Goal: Use online tool/utility

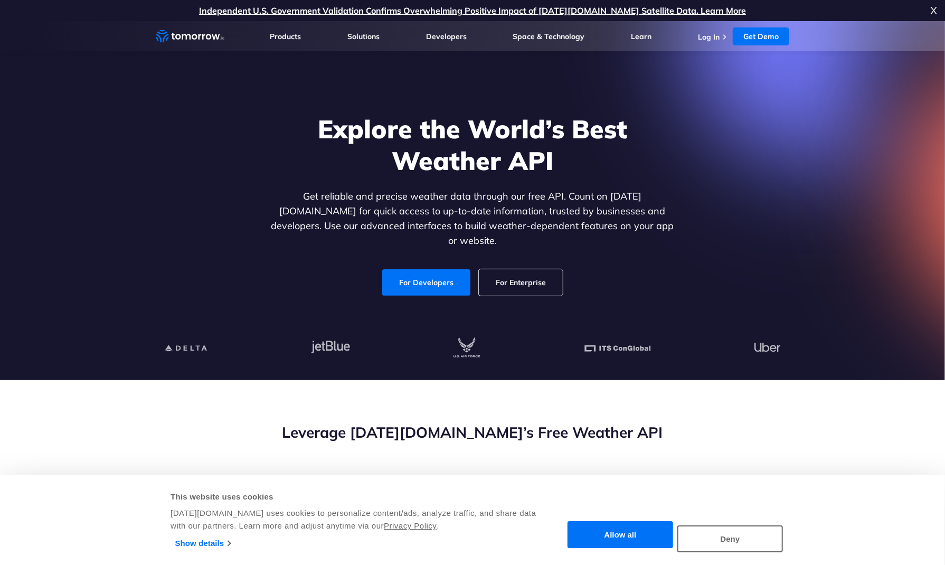
click at [442, 271] on link "For Developers" at bounding box center [426, 282] width 88 height 26
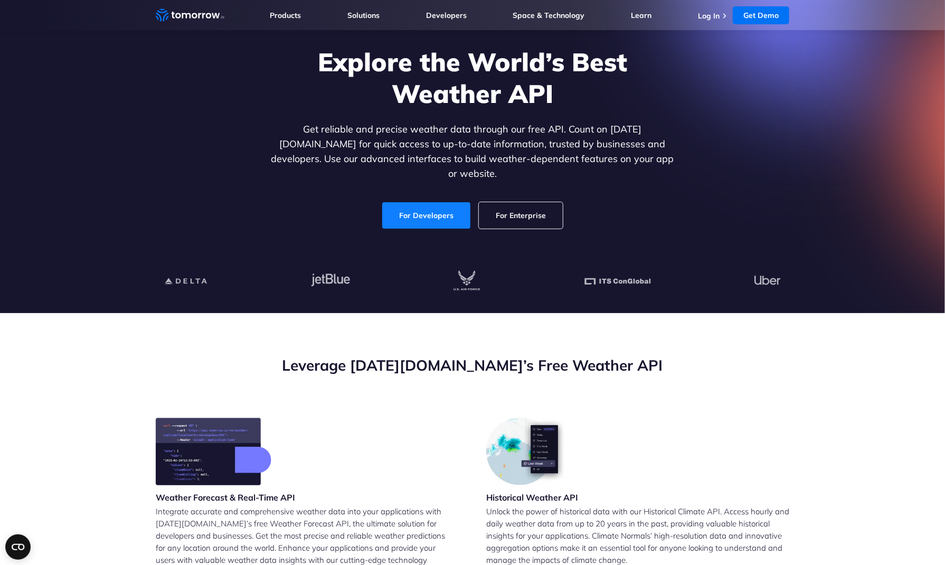
scroll to position [70, 0]
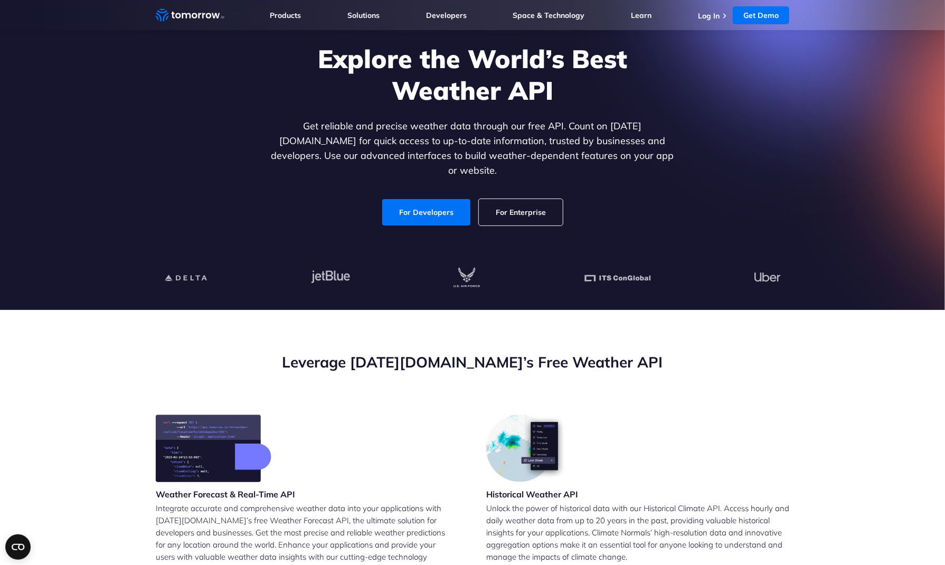
drag, startPoint x: 424, startPoint y: 204, endPoint x: 421, endPoint y: 217, distance: 13.7
click at [424, 204] on link "For Developers" at bounding box center [426, 212] width 88 height 26
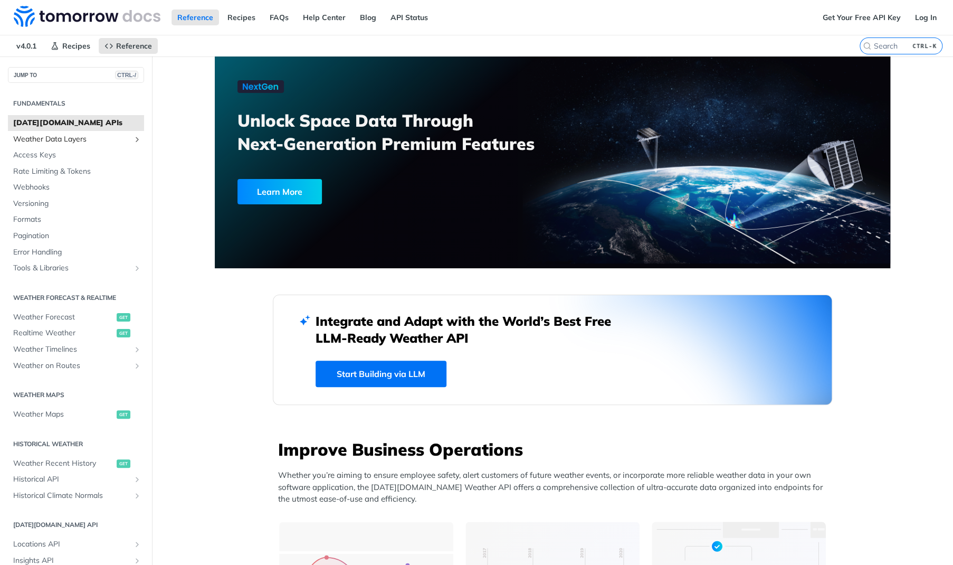
click at [65, 140] on span "Weather Data Layers" at bounding box center [71, 139] width 117 height 11
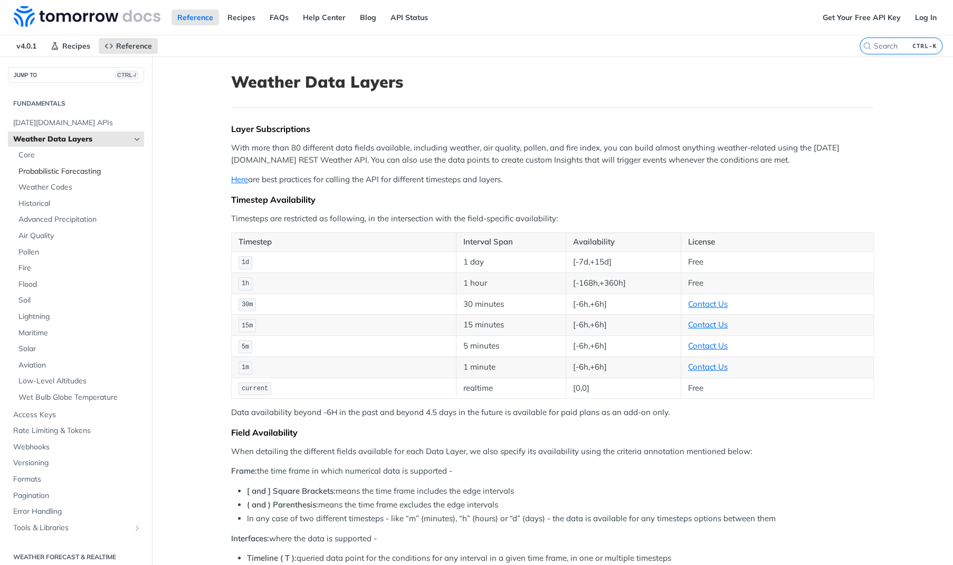
click at [78, 174] on span "Probabilistic Forecasting" at bounding box center [79, 171] width 123 height 11
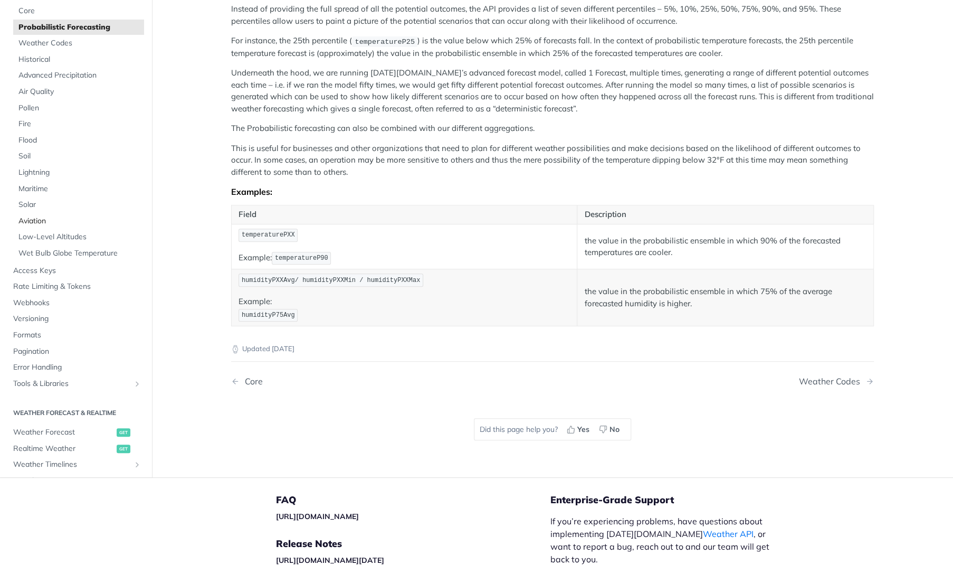
scroll to position [183, 0]
click at [83, 428] on span "Weather Forecast" at bounding box center [63, 433] width 101 height 11
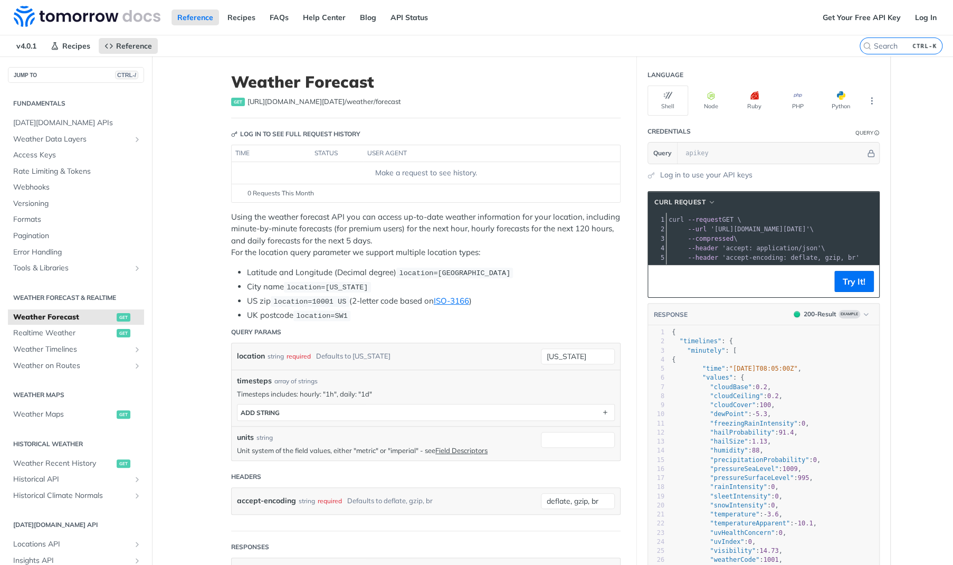
scroll to position [17, 0]
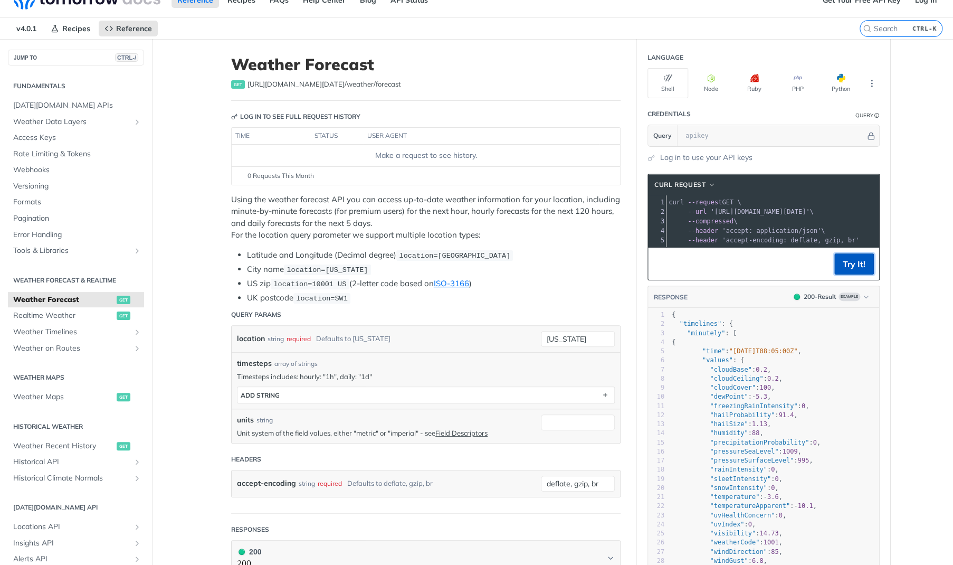
click at [862, 269] on button "Try It!" at bounding box center [855, 263] width 40 height 21
click at [712, 134] on input "text" at bounding box center [772, 135] width 185 height 21
type input "f"
click at [845, 268] on button "Try It!" at bounding box center [855, 263] width 40 height 21
